Goal: Find specific page/section: Find specific page/section

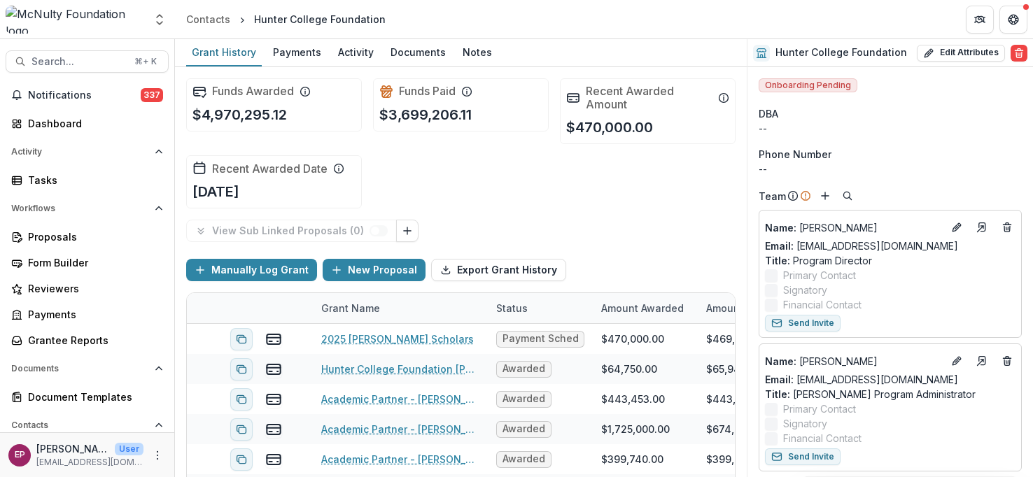
scroll to position [1919, 0]
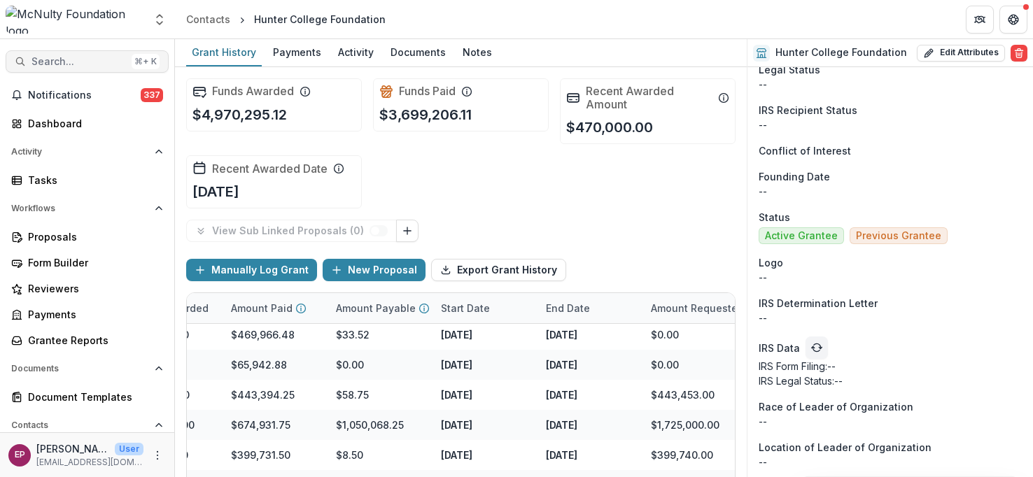
click at [76, 63] on span "Search..." at bounding box center [79, 62] width 95 height 12
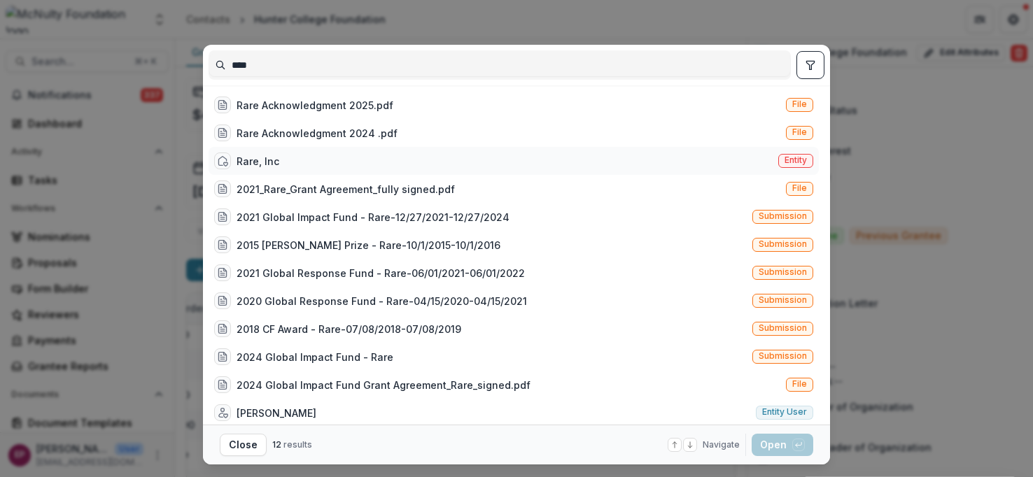
type input "****"
click at [375, 162] on div "Rare, Inc Entity" at bounding box center [514, 161] width 610 height 28
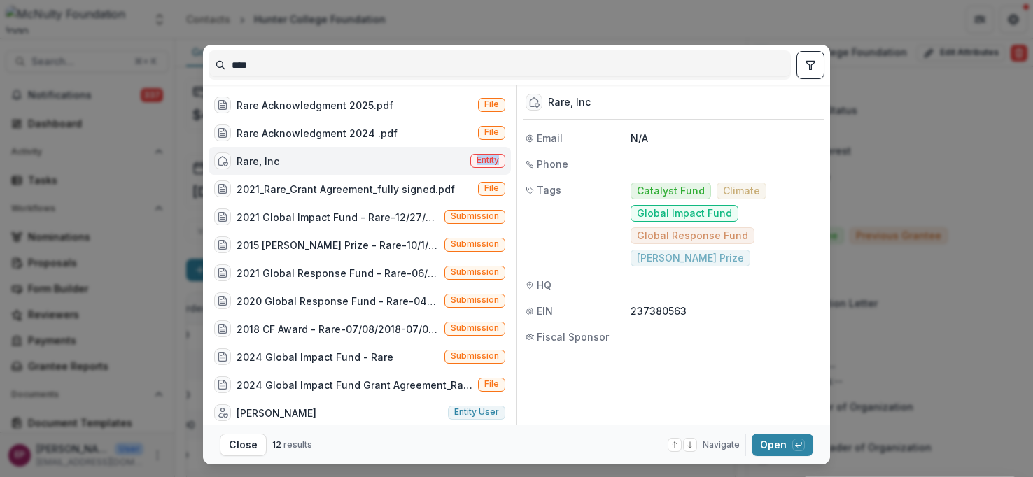
click at [375, 162] on div "Rare, Inc Entity" at bounding box center [360, 161] width 302 height 28
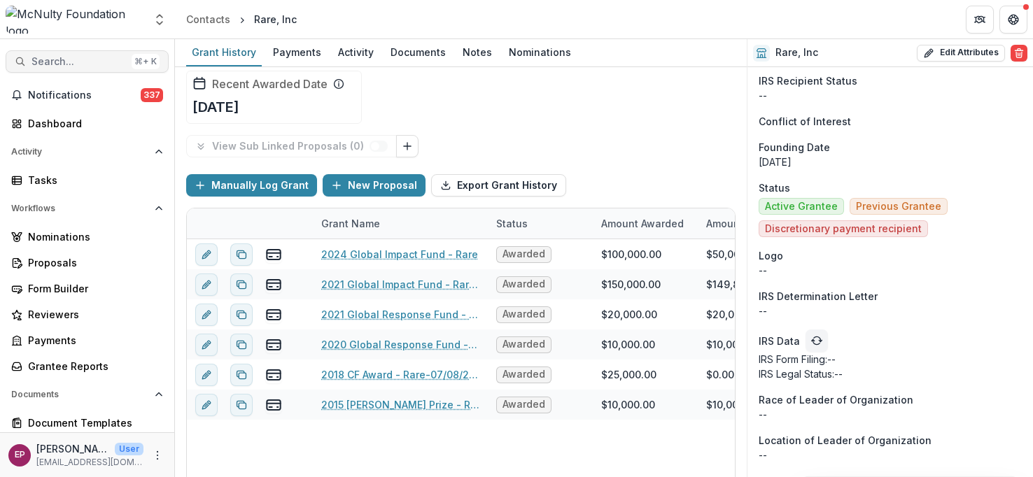
click at [92, 59] on span "Search..." at bounding box center [79, 62] width 95 height 12
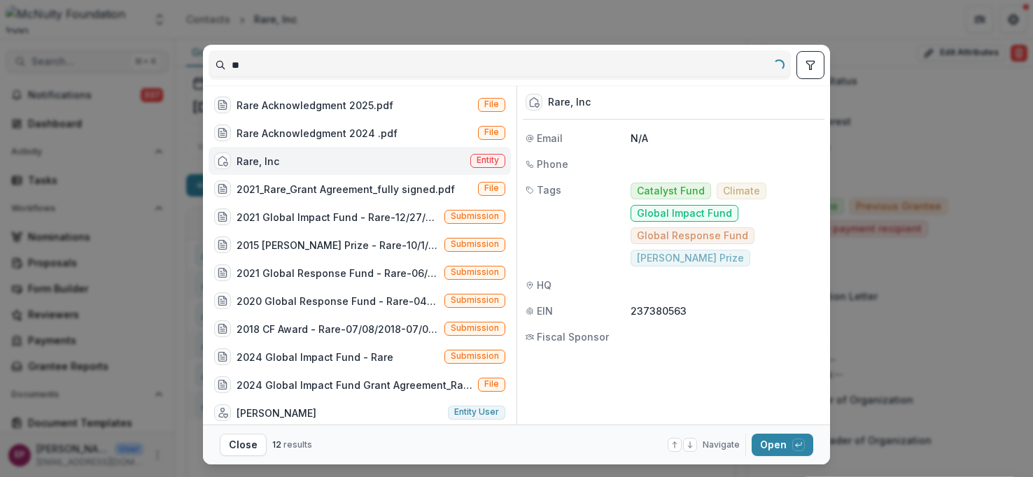
type input "*"
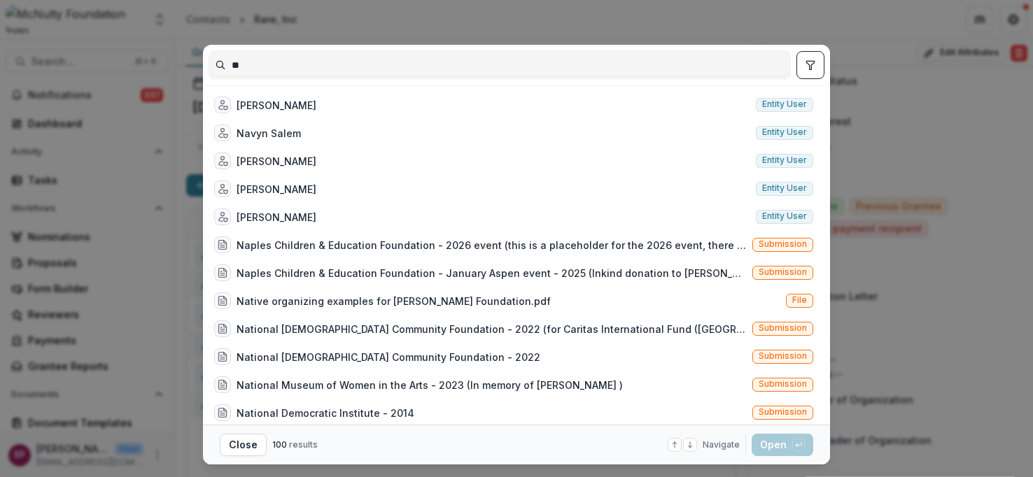
type input "*"
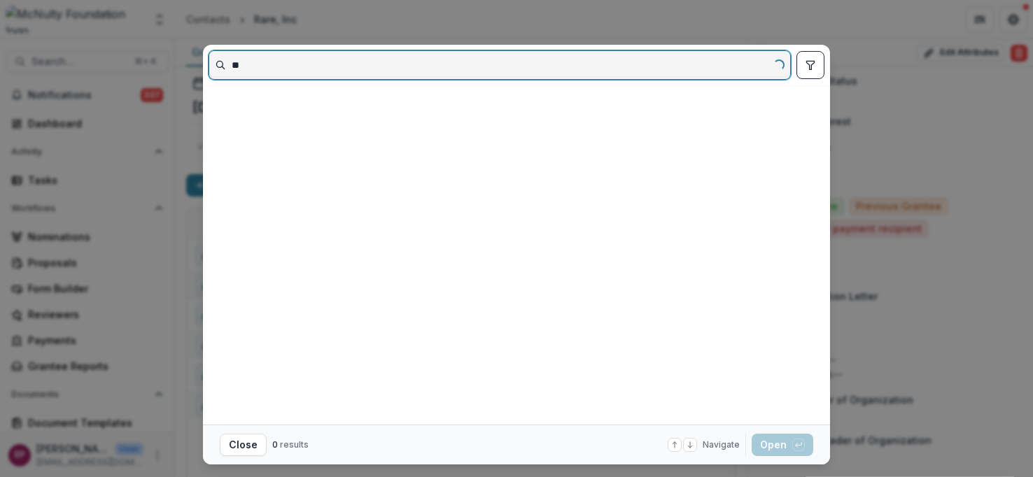
type input "*"
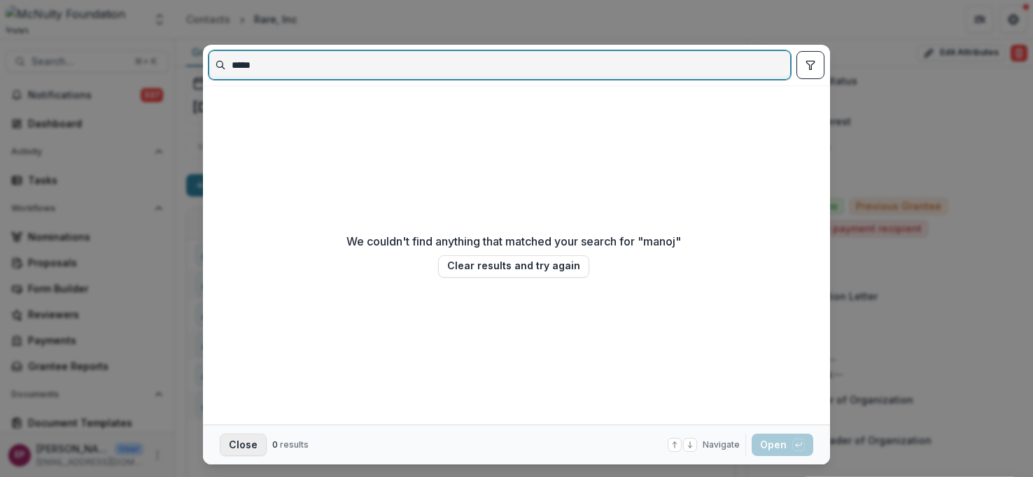
type input "*****"
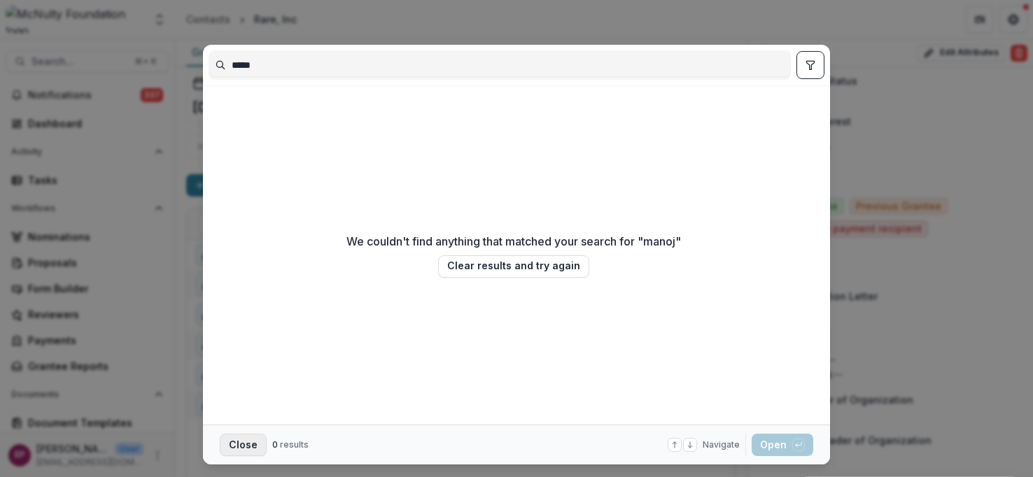
click at [252, 442] on button "Close" at bounding box center [243, 445] width 47 height 22
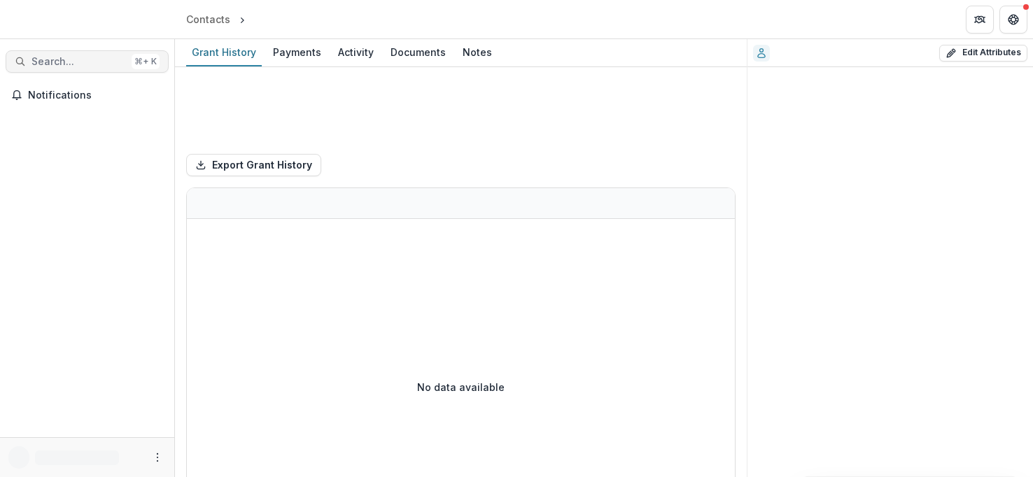
click at [76, 60] on span "Search..." at bounding box center [79, 62] width 95 height 12
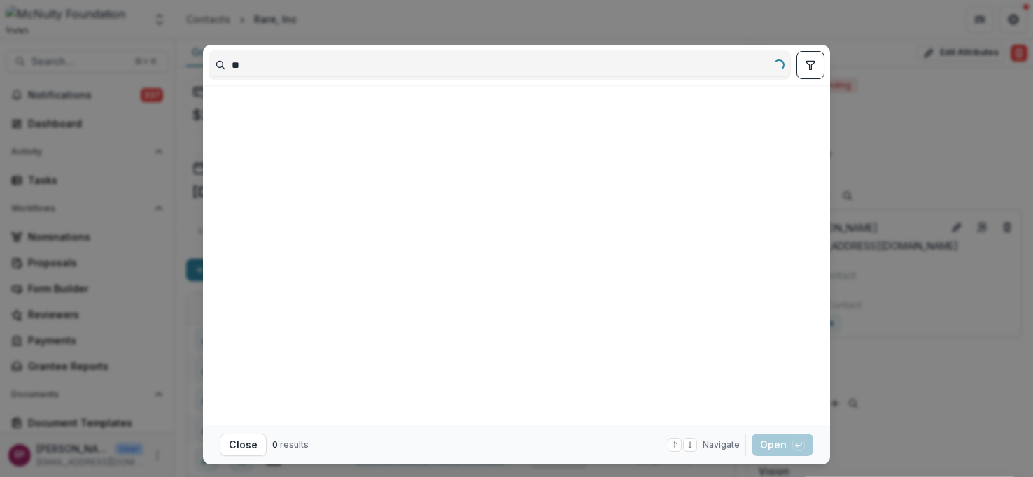
type input "*"
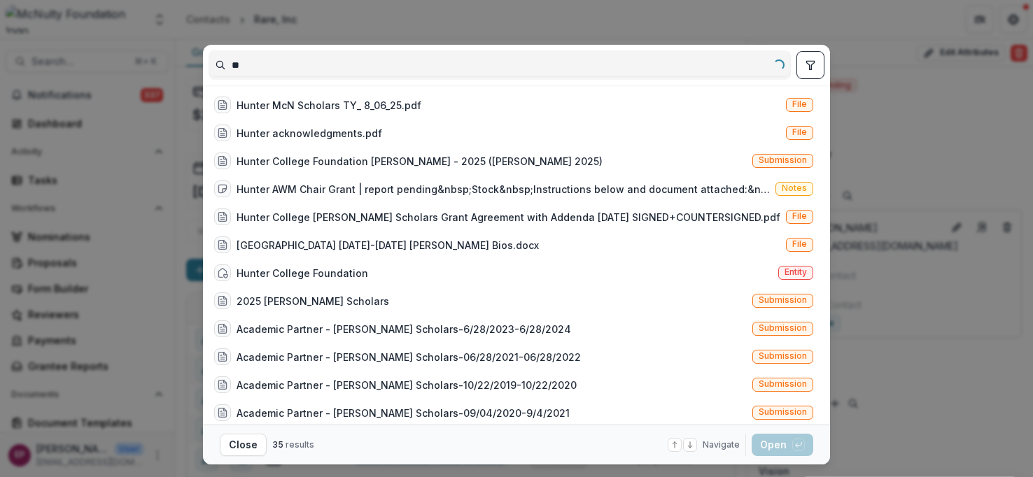
type input "*"
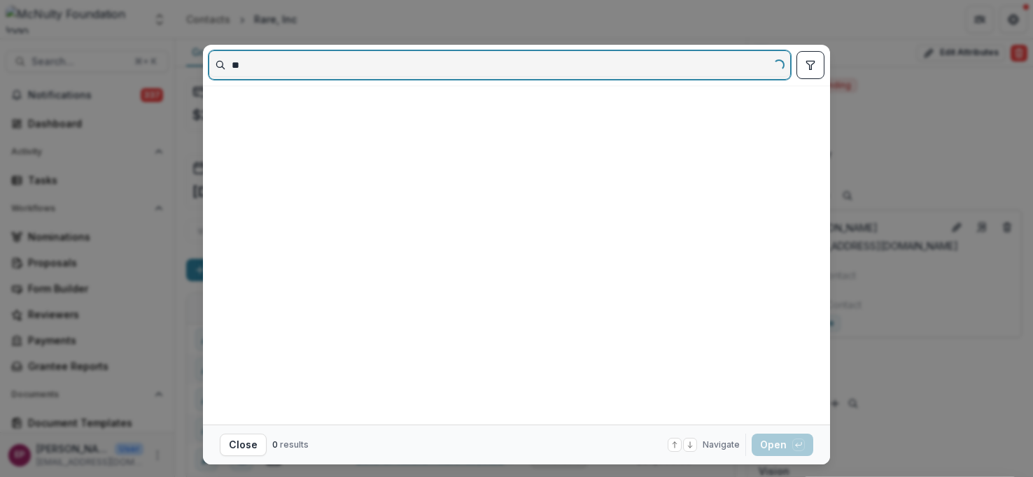
type input "*"
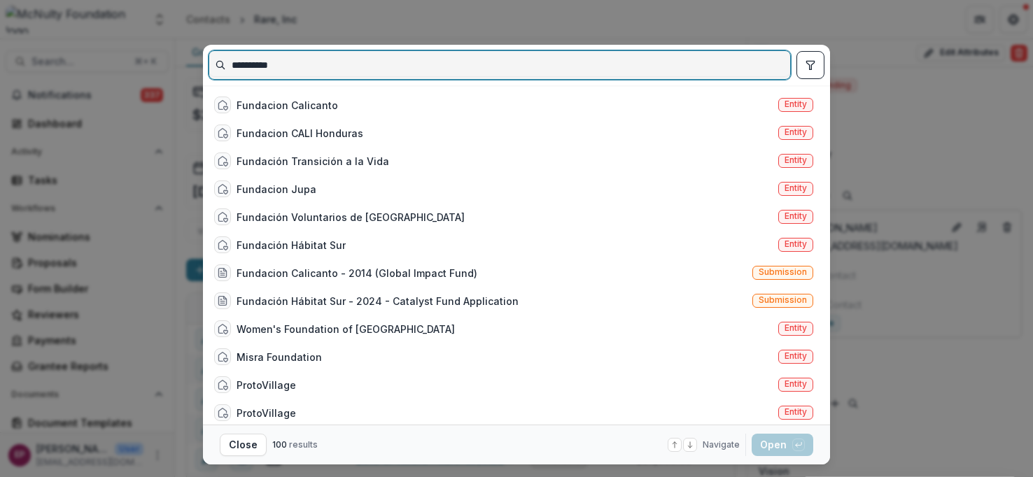
type input "**********"
